Goal: Task Accomplishment & Management: Manage account settings

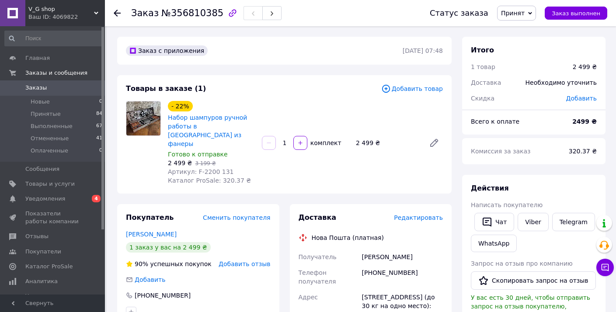
click at [66, 85] on span "Заказы" at bounding box center [52, 88] width 55 height 8
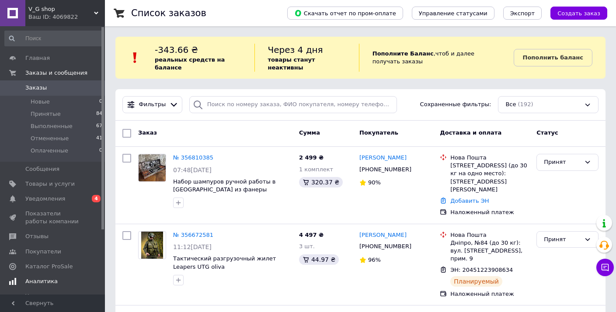
click at [46, 283] on span "Аналитика" at bounding box center [41, 281] width 32 height 8
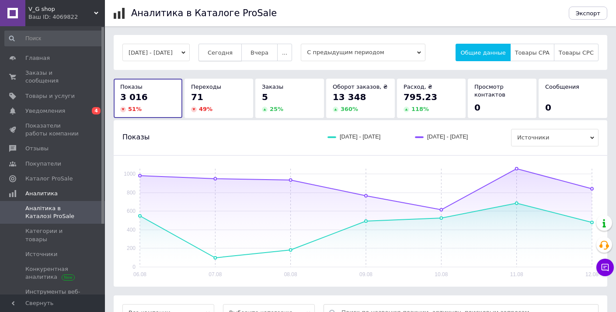
click at [232, 52] on span "Сегодня" at bounding box center [220, 52] width 25 height 7
